Goal: Download file/media

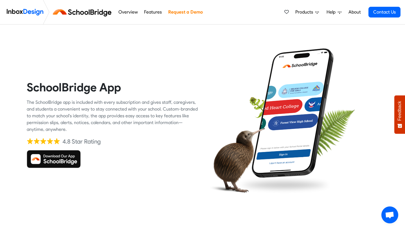
click at [49, 157] on img at bounding box center [54, 159] width 54 height 18
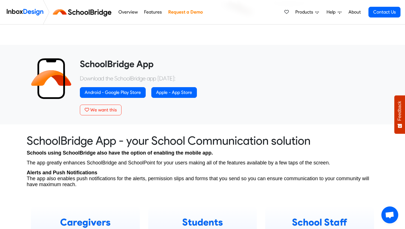
scroll to position [186, 0]
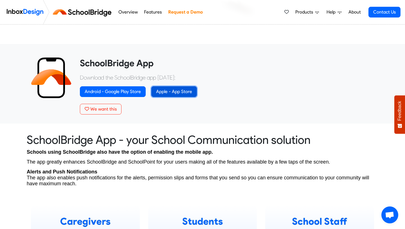
click at [166, 94] on link "Apple - App Store" at bounding box center [174, 91] width 46 height 11
